Goal: Transaction & Acquisition: Purchase product/service

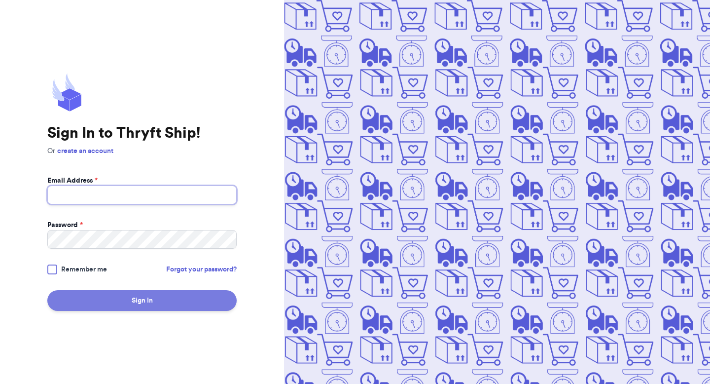
type input "[EMAIL_ADDRESS][DOMAIN_NAME]"
click at [122, 302] on button "Sign In" at bounding box center [141, 300] width 189 height 21
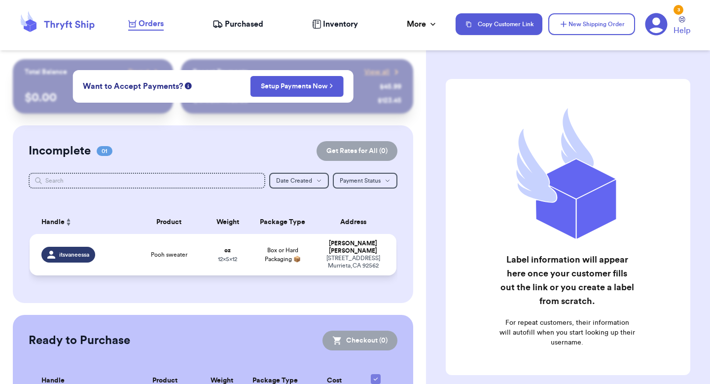
click at [156, 258] on td "Pooh sweater" at bounding box center [168, 254] width 73 height 41
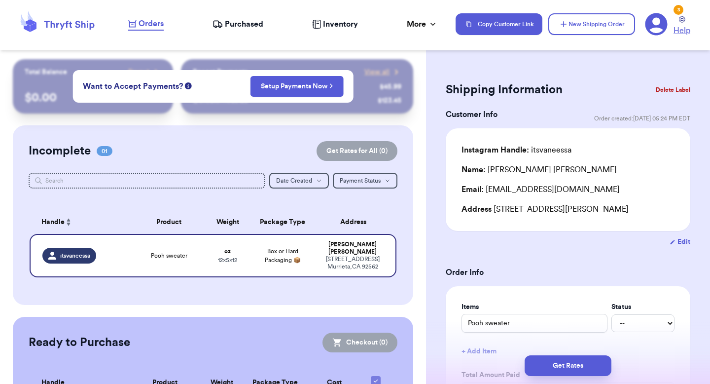
click at [680, 24] on link "Help" at bounding box center [682, 26] width 17 height 20
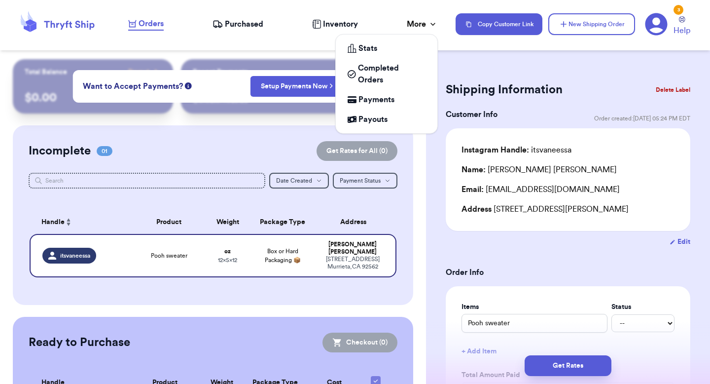
click at [428, 25] on icon at bounding box center [433, 24] width 10 height 10
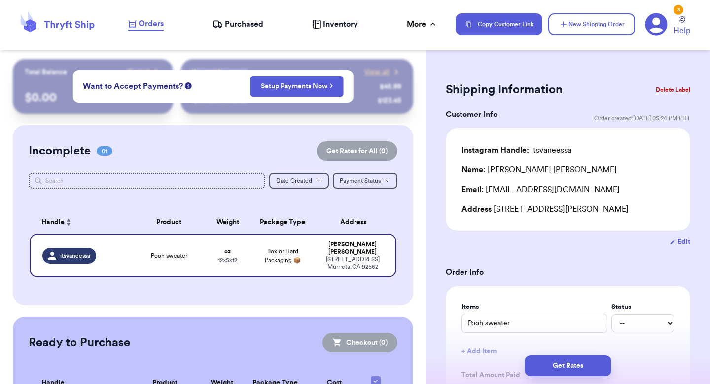
click at [656, 32] on icon at bounding box center [656, 24] width 23 height 23
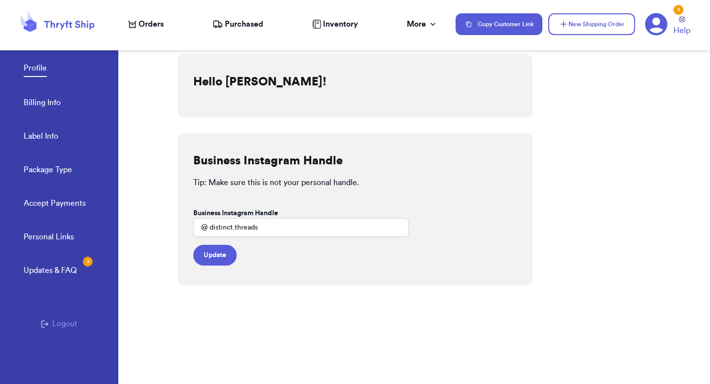
click at [58, 104] on link "Billing Info" at bounding box center [42, 104] width 37 height 14
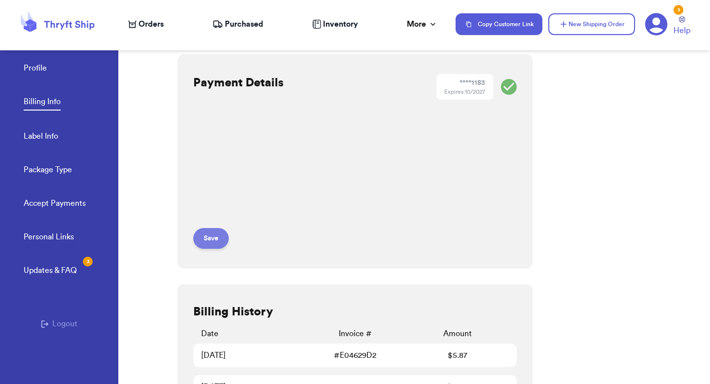
click at [213, 234] on button "Save" at bounding box center [211, 238] width 36 height 21
click at [78, 25] on icon at bounding box center [69, 25] width 50 height 9
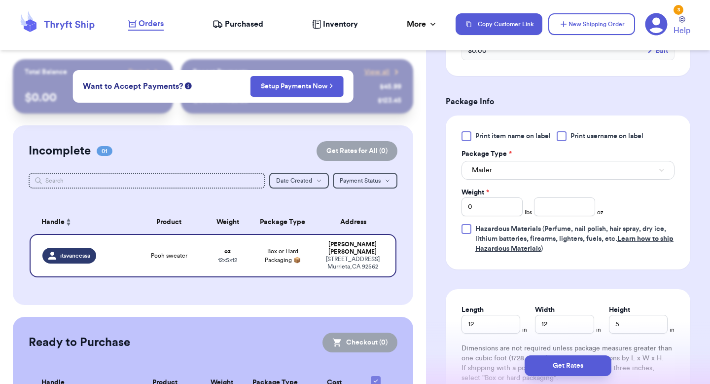
scroll to position [393, 0]
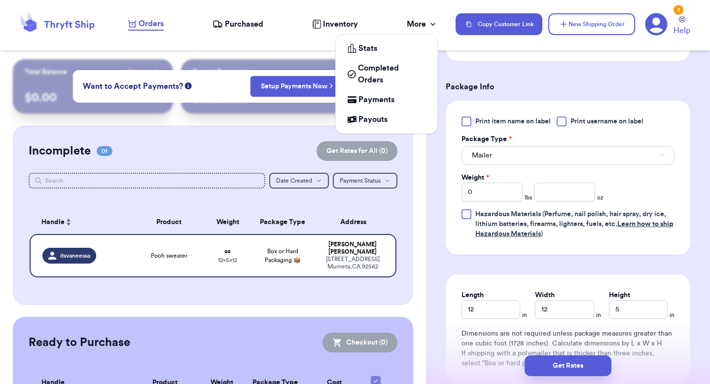
click at [425, 27] on div "More" at bounding box center [422, 24] width 31 height 12
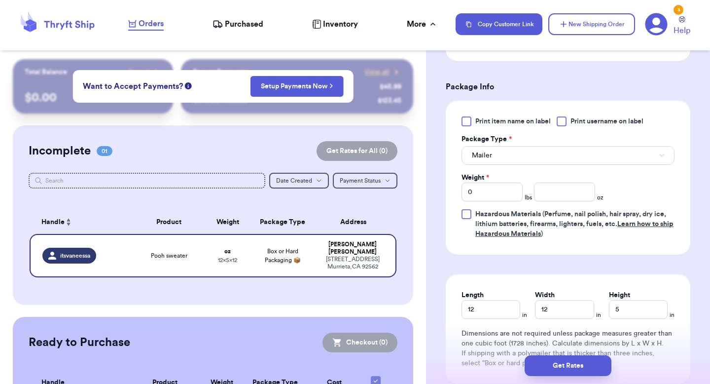
click at [659, 22] on icon at bounding box center [656, 24] width 23 height 23
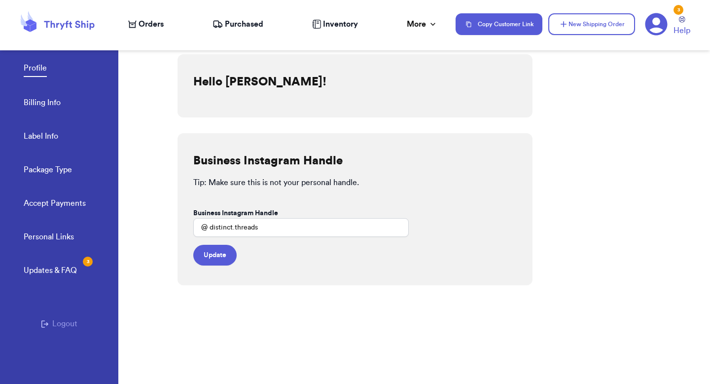
click at [48, 135] on link "Label Info" at bounding box center [41, 137] width 35 height 14
select select "NJ"
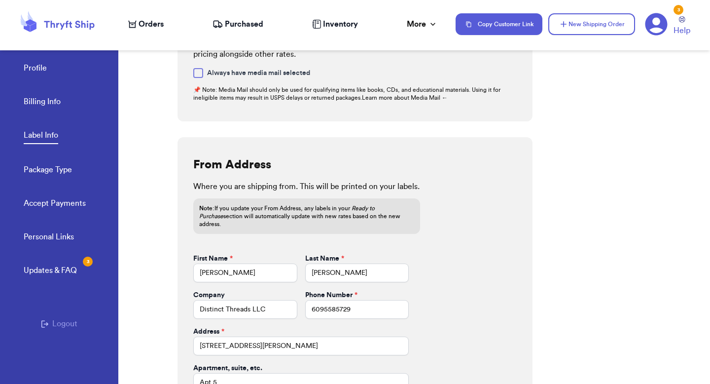
scroll to position [409, 0]
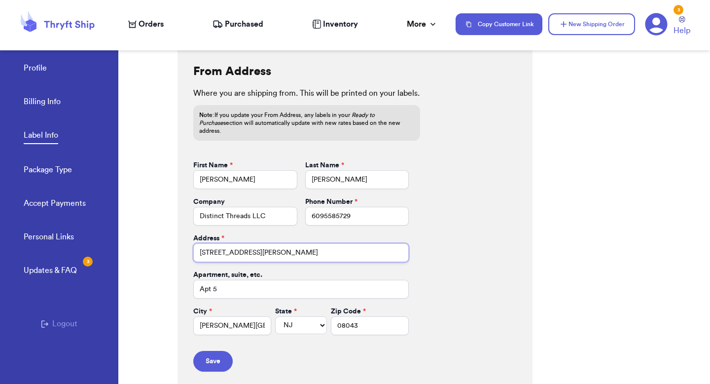
drag, startPoint x: 264, startPoint y: 246, endPoint x: 173, endPoint y: 239, distance: 91.5
click at [173, 239] on div "Profile Billing Info Label Info Package Type Accept Payments Personal Links Upd…" at bounding box center [355, 192] width 710 height 384
type input "[STREET_ADDRESS]"
click at [237, 283] on input "Apt 5" at bounding box center [300, 289] width 215 height 19
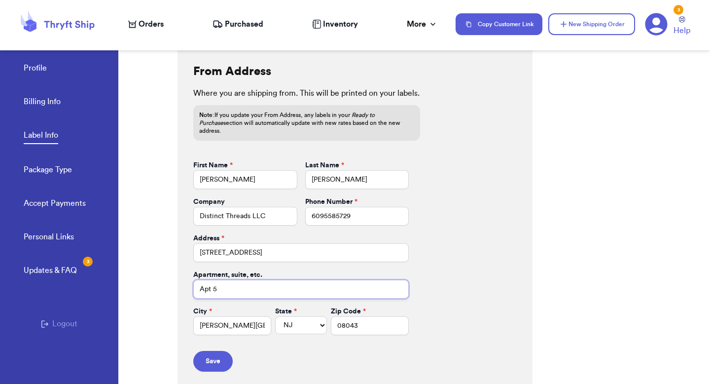
click at [237, 283] on input "Apt 5" at bounding box center [300, 289] width 215 height 19
click at [233, 316] on input "[PERSON_NAME][GEOGRAPHIC_DATA]" at bounding box center [232, 325] width 78 height 19
click at [232, 316] on input "[PERSON_NAME][GEOGRAPHIC_DATA]" at bounding box center [232, 325] width 78 height 19
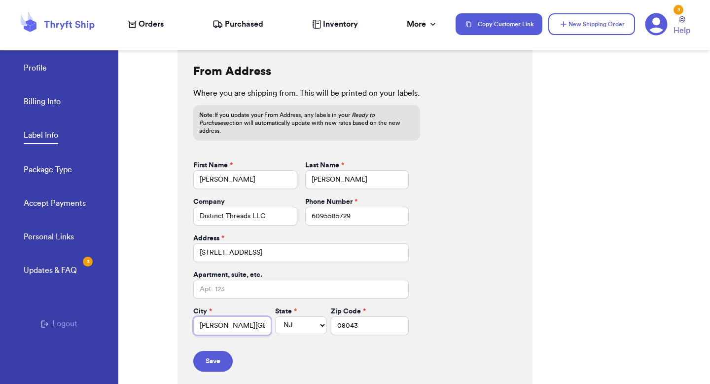
click at [232, 316] on input "[PERSON_NAME][GEOGRAPHIC_DATA]" at bounding box center [232, 325] width 78 height 19
type input "cherry hill"
click at [369, 319] on input "08043" at bounding box center [370, 325] width 78 height 19
type input "08034"
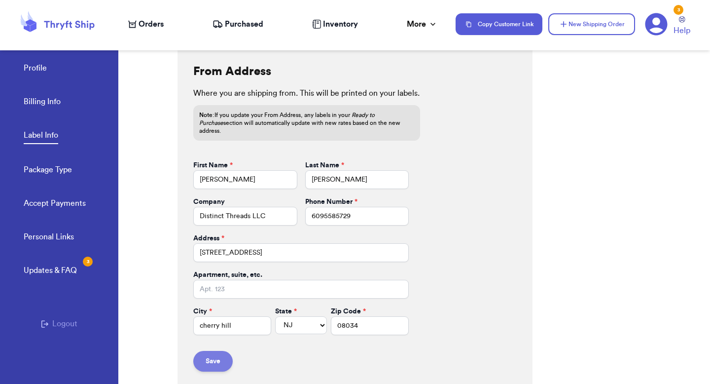
click at [220, 356] on button "Save" at bounding box center [212, 361] width 39 height 21
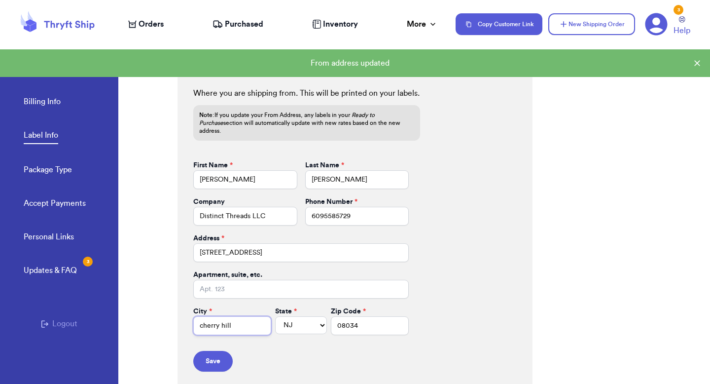
click at [203, 317] on input "cherry hill" at bounding box center [232, 325] width 78 height 19
click at [226, 320] on input "Cherry hill" at bounding box center [232, 325] width 78 height 19
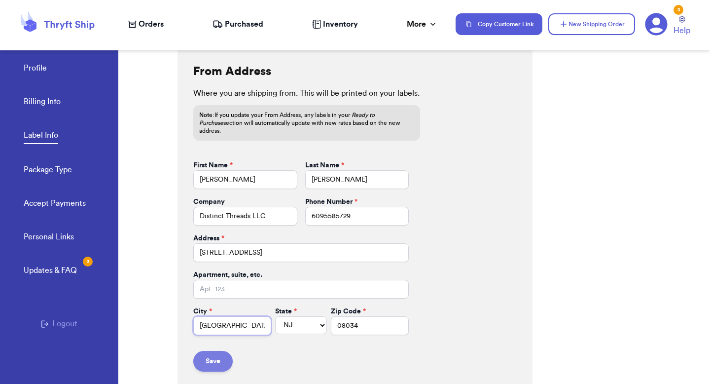
type input "[GEOGRAPHIC_DATA]"
click at [223, 356] on button "Save" at bounding box center [212, 361] width 39 height 21
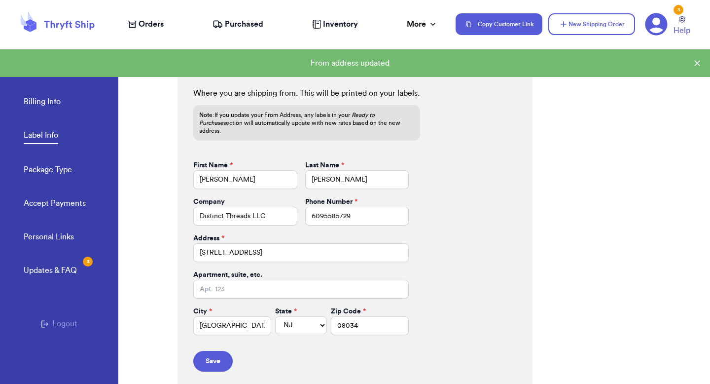
click at [54, 104] on link "Billing Info" at bounding box center [42, 103] width 37 height 14
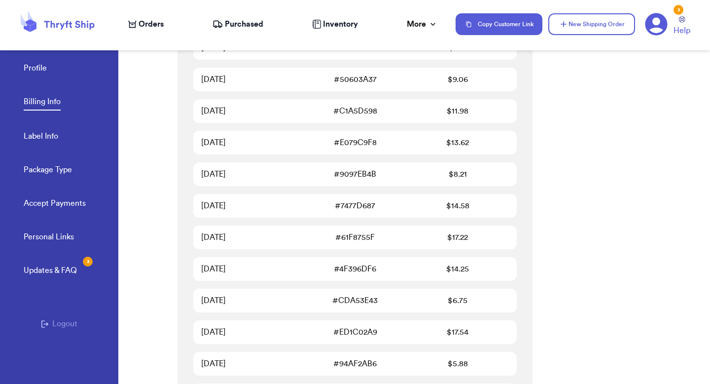
scroll to position [1620, 0]
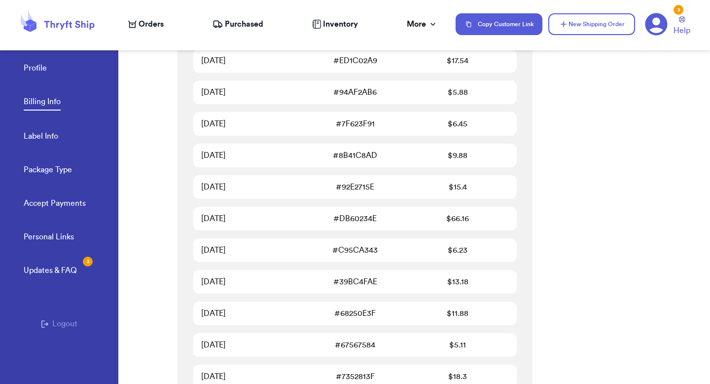
click at [46, 29] on icon at bounding box center [57, 24] width 79 height 27
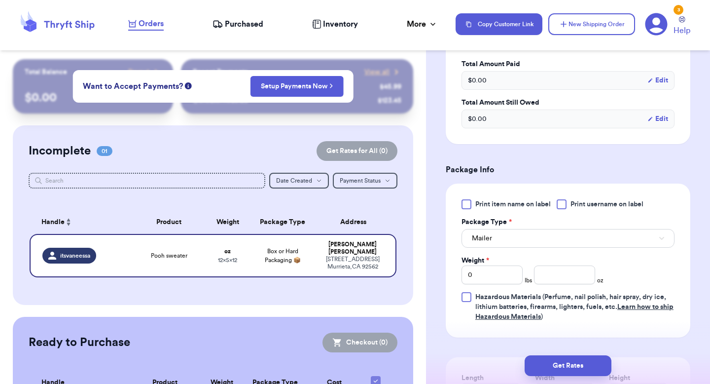
scroll to position [334, 0]
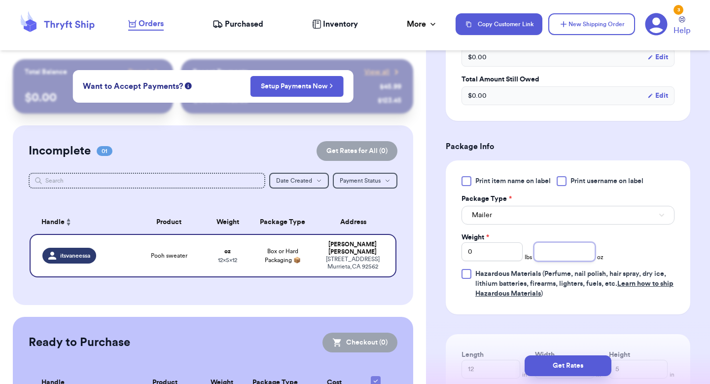
click at [544, 254] on input "number" at bounding box center [564, 251] width 61 height 19
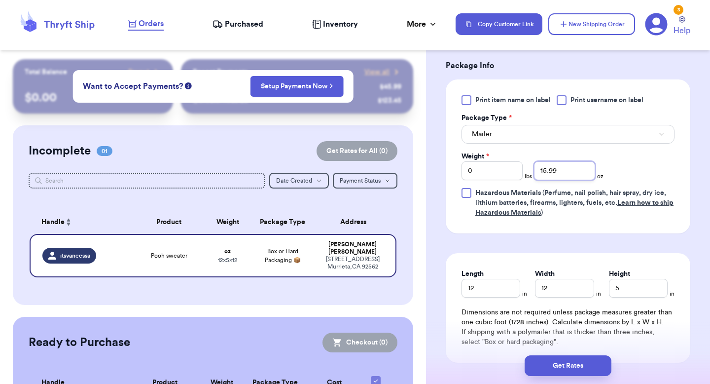
scroll to position [514, 0]
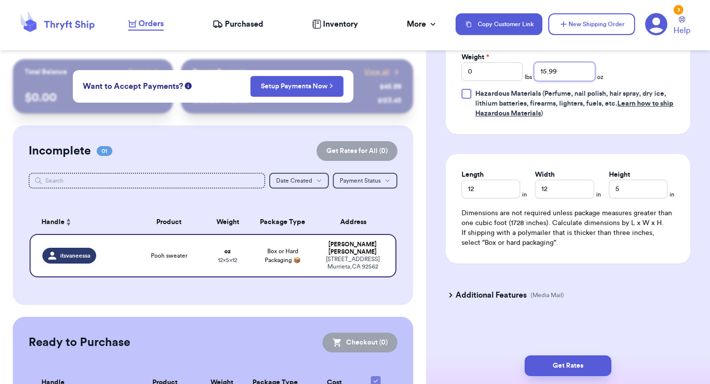
type input "15.99"
click at [559, 194] on input "12" at bounding box center [564, 188] width 59 height 19
click at [508, 189] on input "12" at bounding box center [491, 188] width 59 height 19
type input "13"
click at [561, 191] on input "12" at bounding box center [564, 188] width 59 height 19
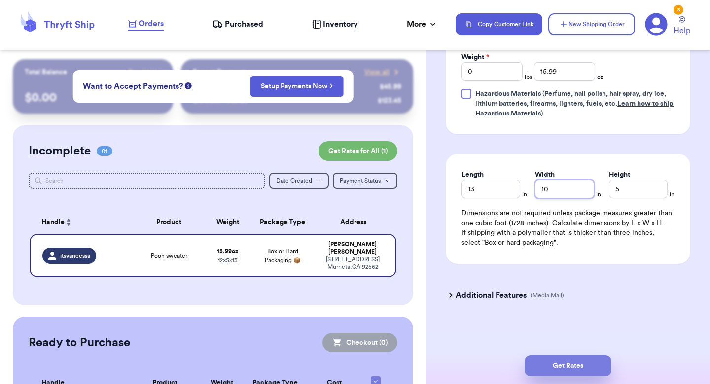
type input "10"
click at [570, 370] on button "Get Rates" at bounding box center [568, 365] width 87 height 21
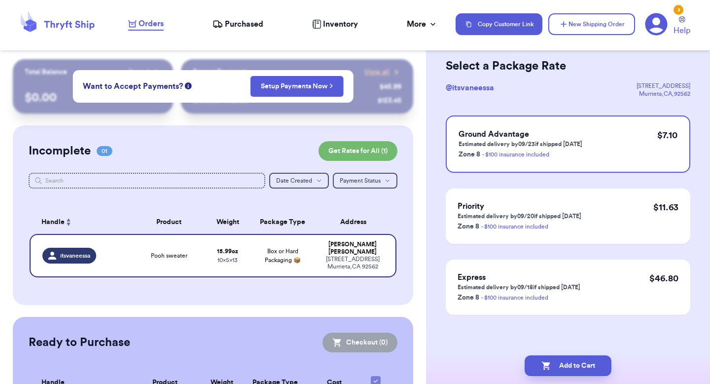
scroll to position [0, 0]
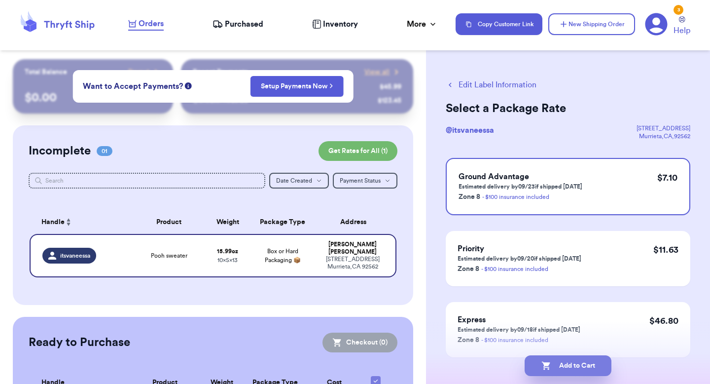
click at [575, 367] on button "Add to Cart" at bounding box center [568, 365] width 87 height 21
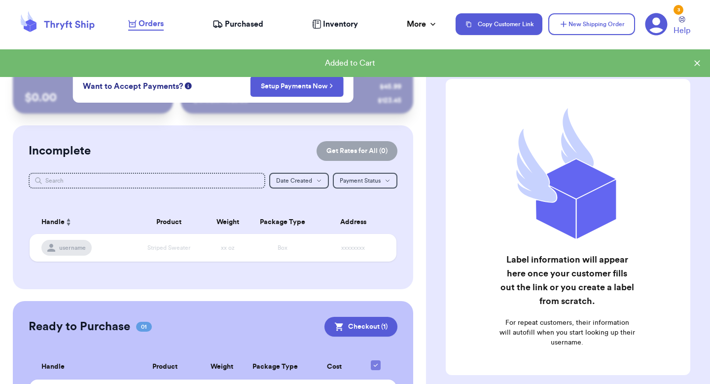
scroll to position [64, 0]
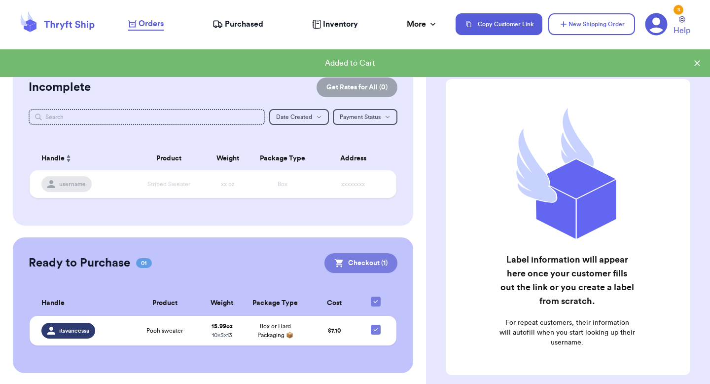
click at [365, 263] on button "Checkout ( 1 )" at bounding box center [360, 263] width 73 height 20
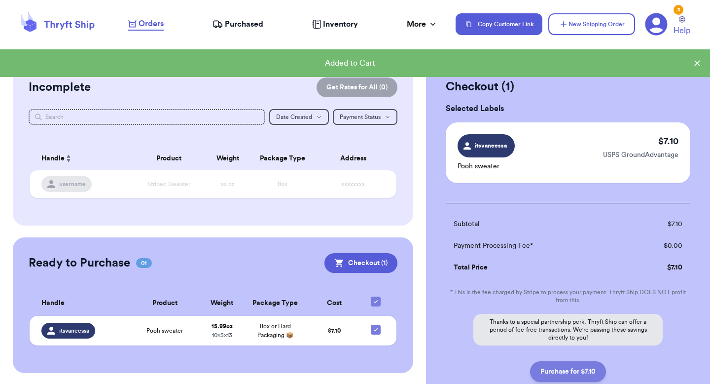
click at [554, 373] on button "Purchase for $7.10" at bounding box center [568, 371] width 76 height 21
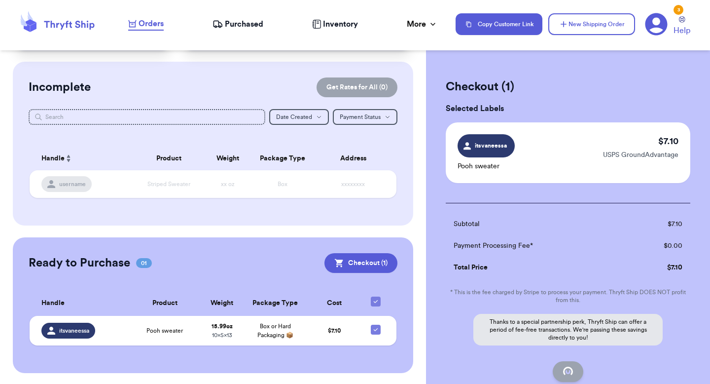
checkbox input "false"
checkbox input "true"
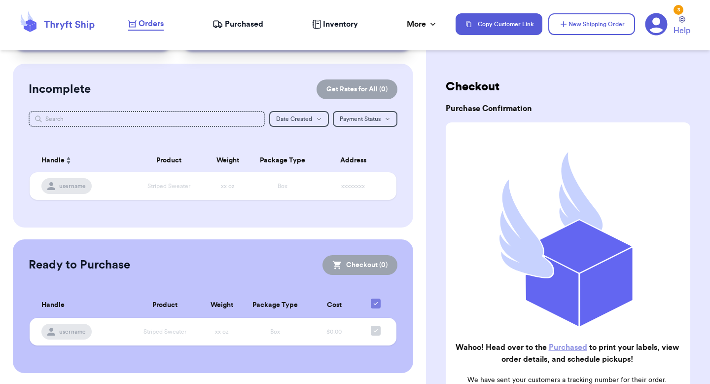
click at [255, 25] on span "Purchased" at bounding box center [244, 24] width 38 height 12
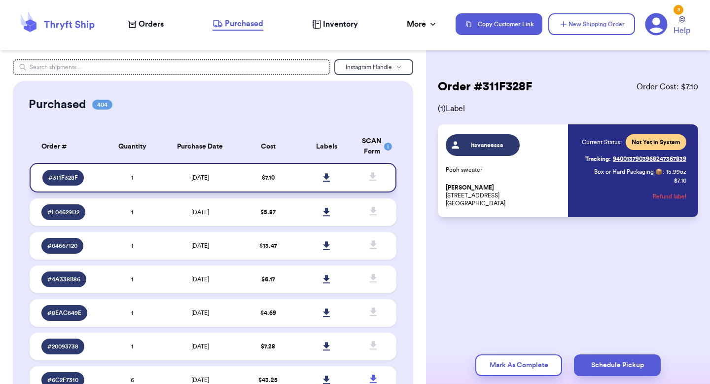
click at [329, 172] on link at bounding box center [327, 178] width 22 height 22
click at [327, 178] on icon at bounding box center [326, 177] width 7 height 8
